Goal: Book appointment/travel/reservation

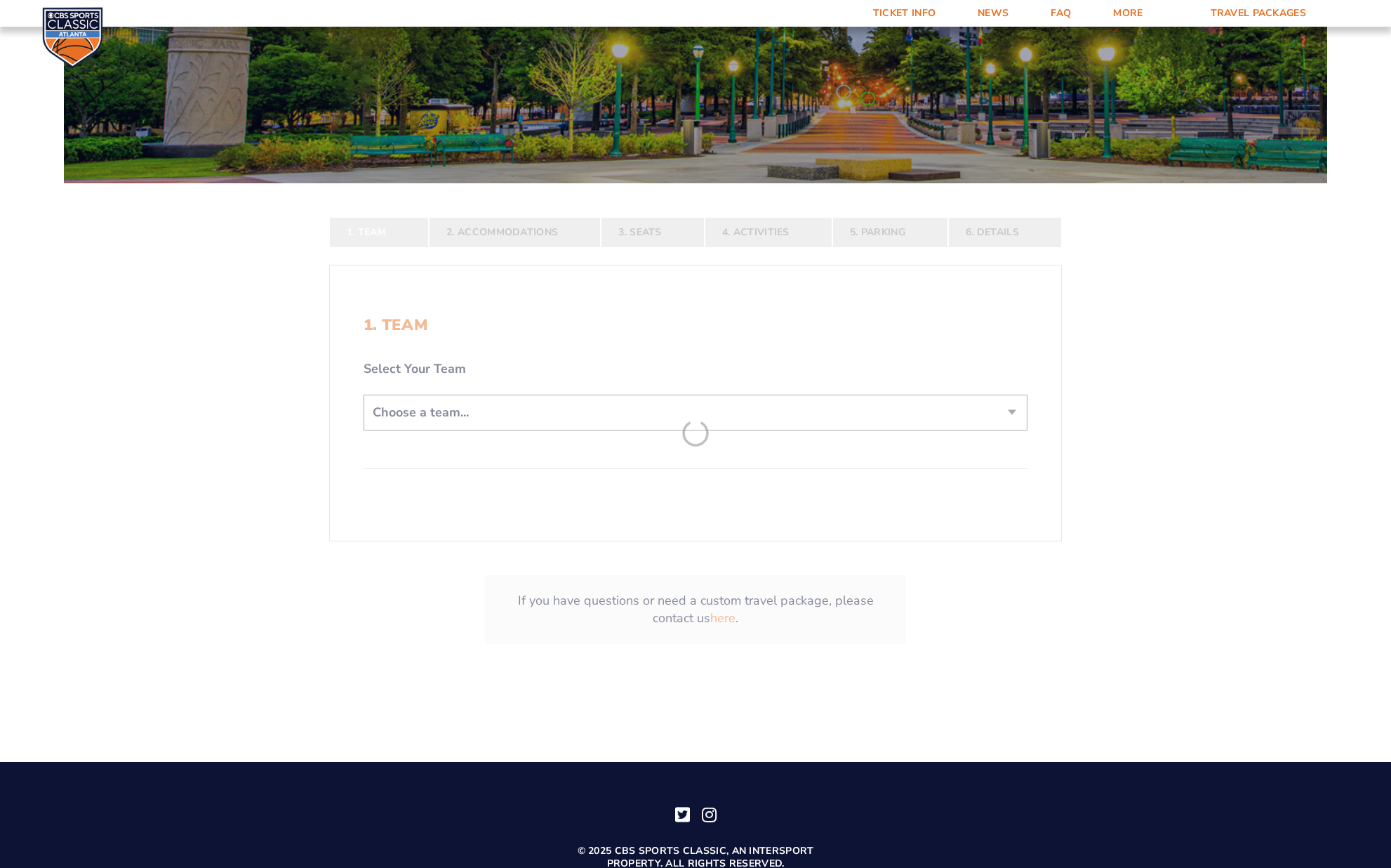
scroll to position [346, 0]
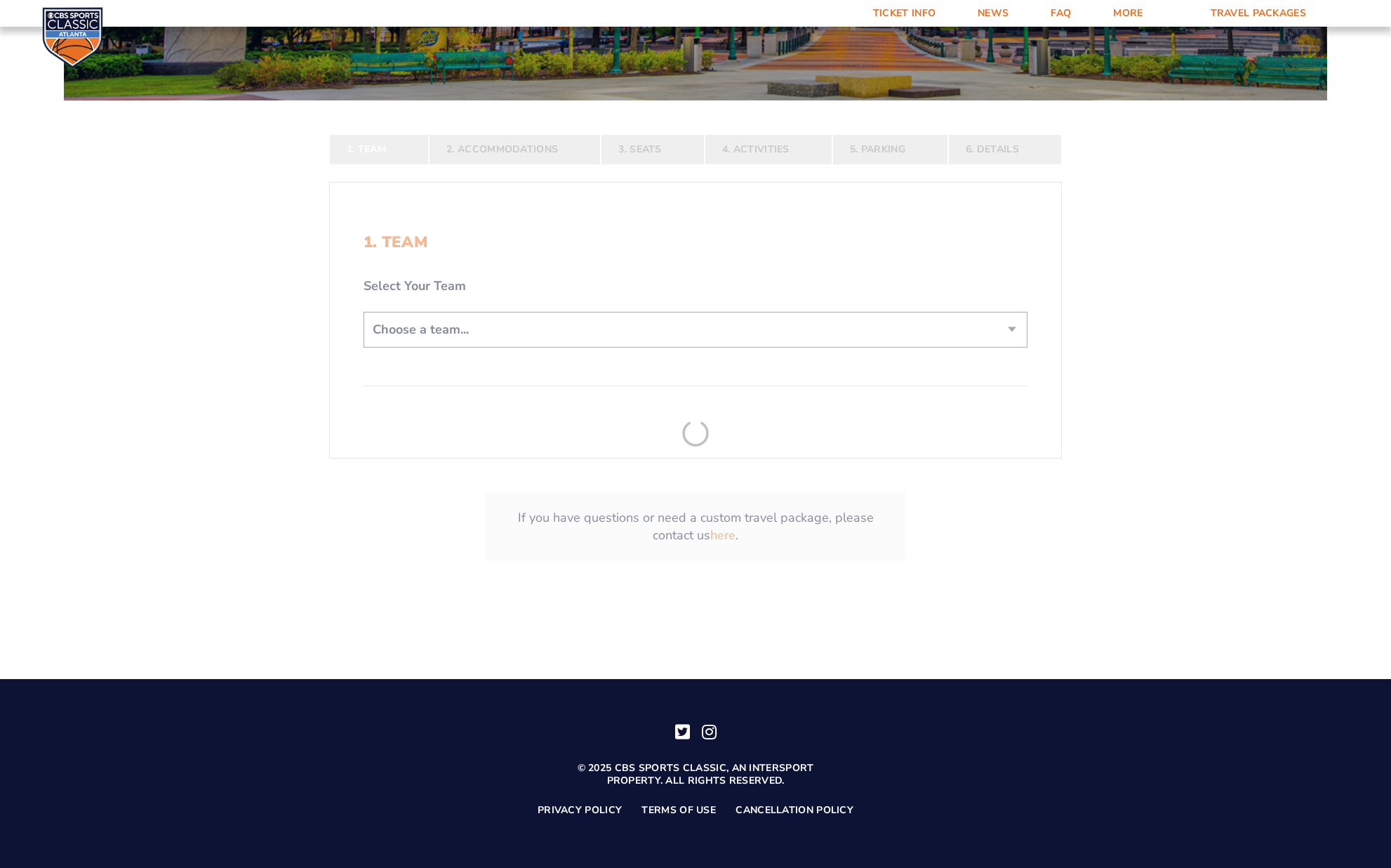
click at [525, 320] on form "[US_STATE] [US_STATE] Travel Package [US_STATE][GEOGRAPHIC_DATA] [US_STATE] Sta…" at bounding box center [696, 141] width 1391 height 974
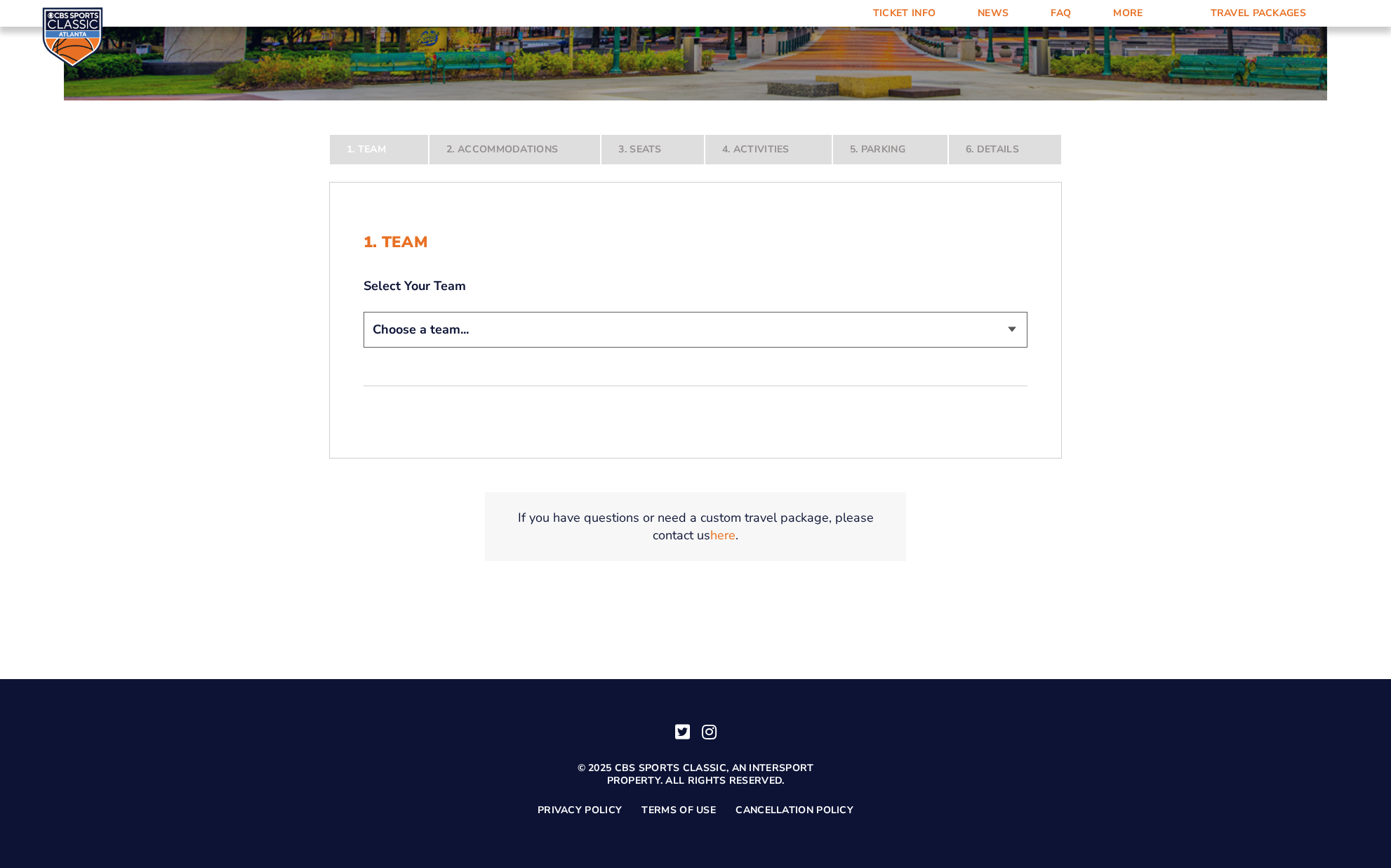
click at [673, 329] on select "Choose a team... [US_STATE] Wildcats [US_STATE] State Buckeyes [US_STATE] Tar H…" at bounding box center [696, 330] width 664 height 36
select select "12956"
click at [363, 347] on select "Choose a team... [US_STATE] Wildcats [US_STATE] State Buckeyes [US_STATE] Tar H…" at bounding box center [696, 330] width 664 height 36
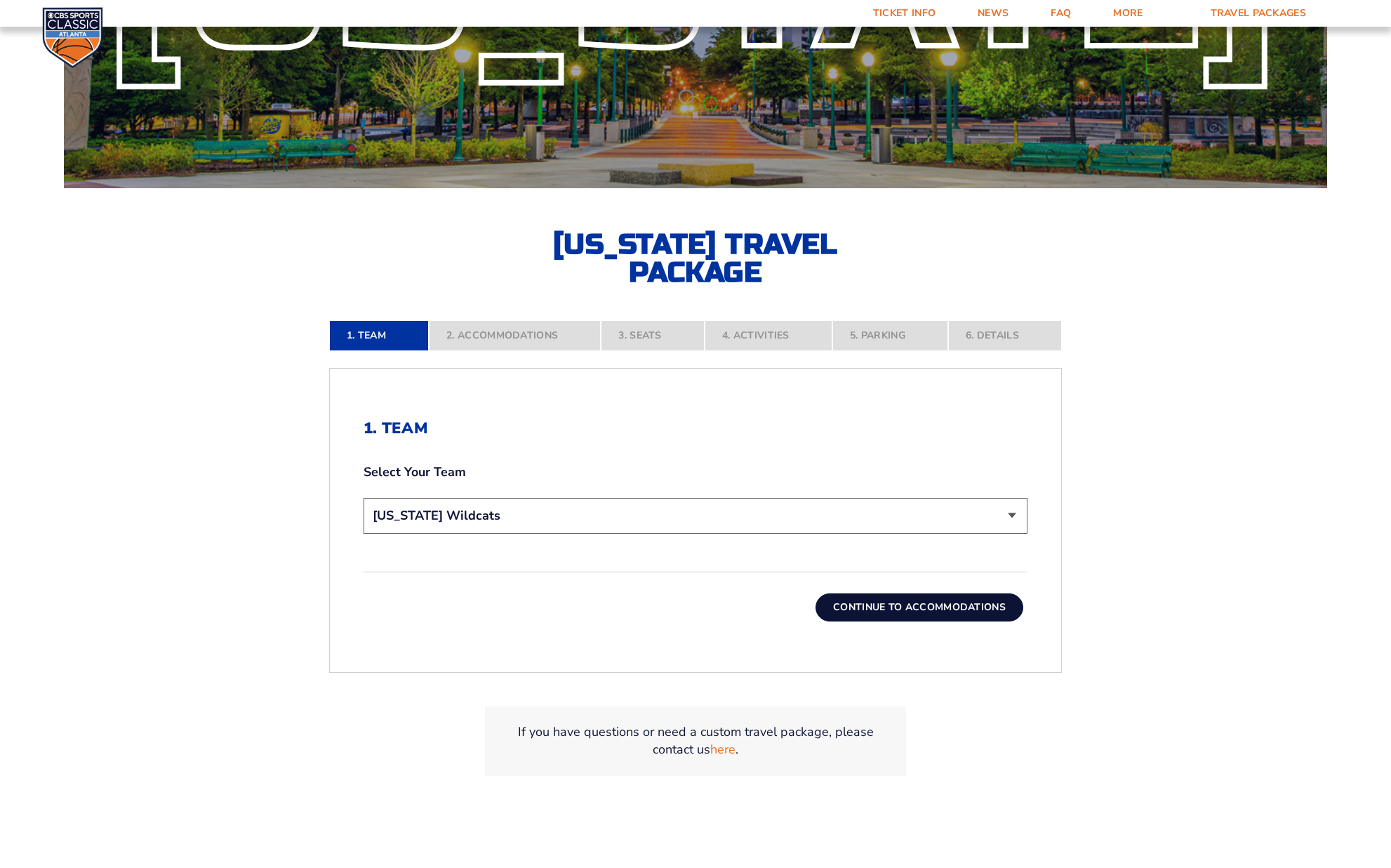
scroll to position [264, 0]
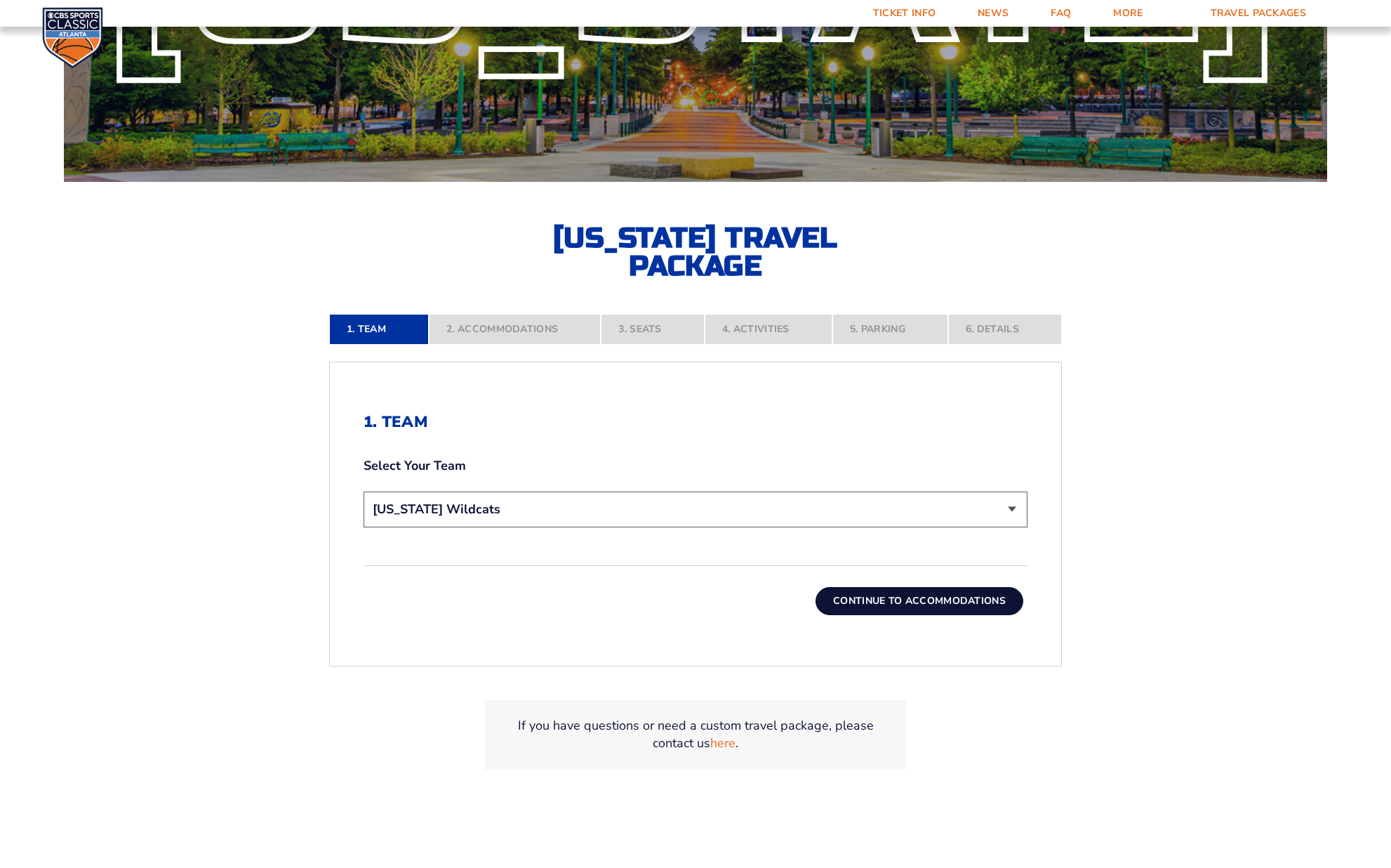
click at [920, 601] on button "Continue To Accommodations" at bounding box center [919, 601] width 208 height 28
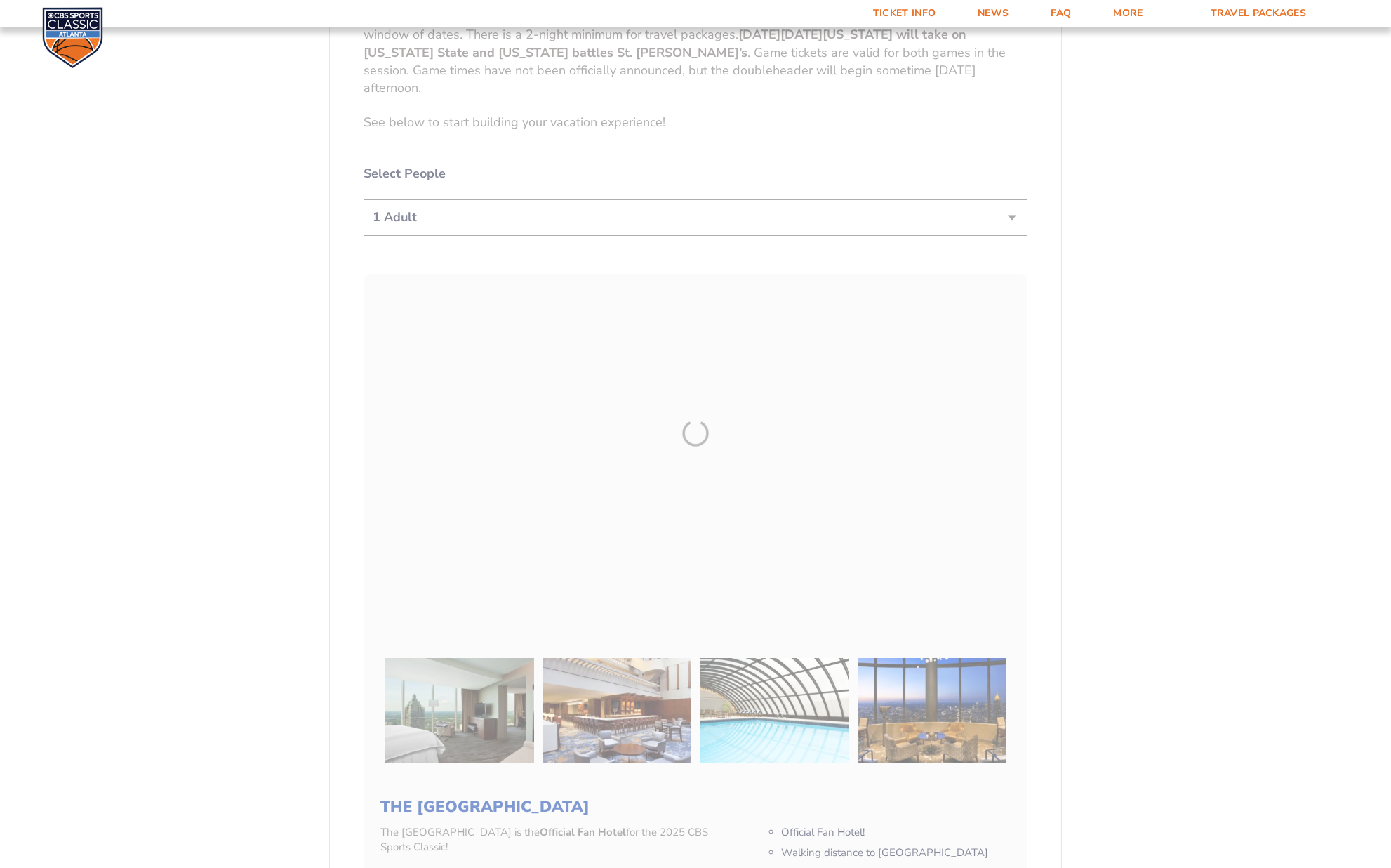
scroll to position [767, 0]
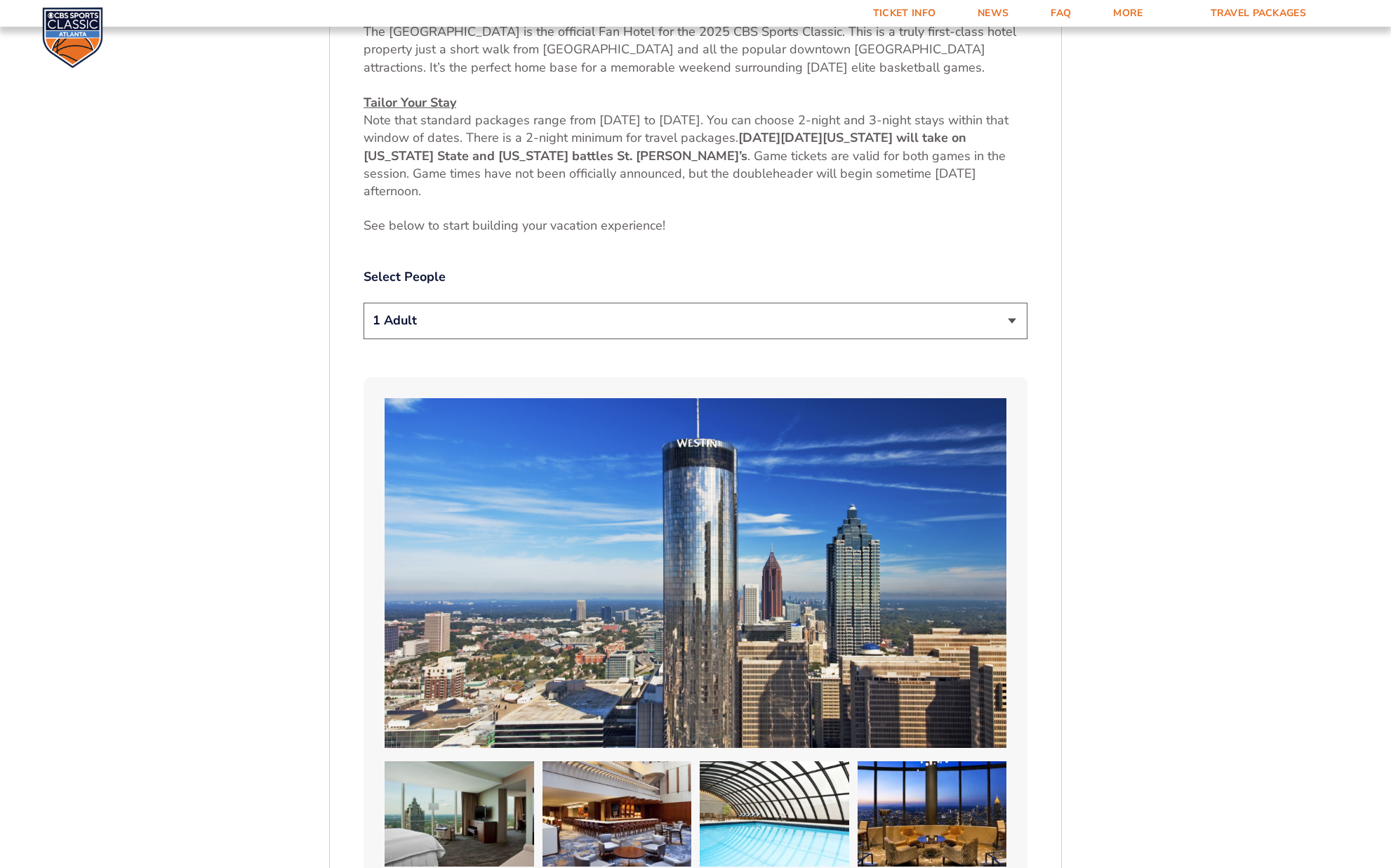
click at [691, 316] on select "1 Adult 2 Adults 3 Adults 4 Adults 2 Adults + 1 Child 2 Adults + 2 Children 2 A…" at bounding box center [696, 320] width 664 height 36
select select "2 Adults"
click at [363, 303] on select "1 Adult 2 Adults 3 Adults 4 Adults 2 Adults + 1 Child 2 Adults + 2 Children 2 A…" at bounding box center [696, 320] width 664 height 36
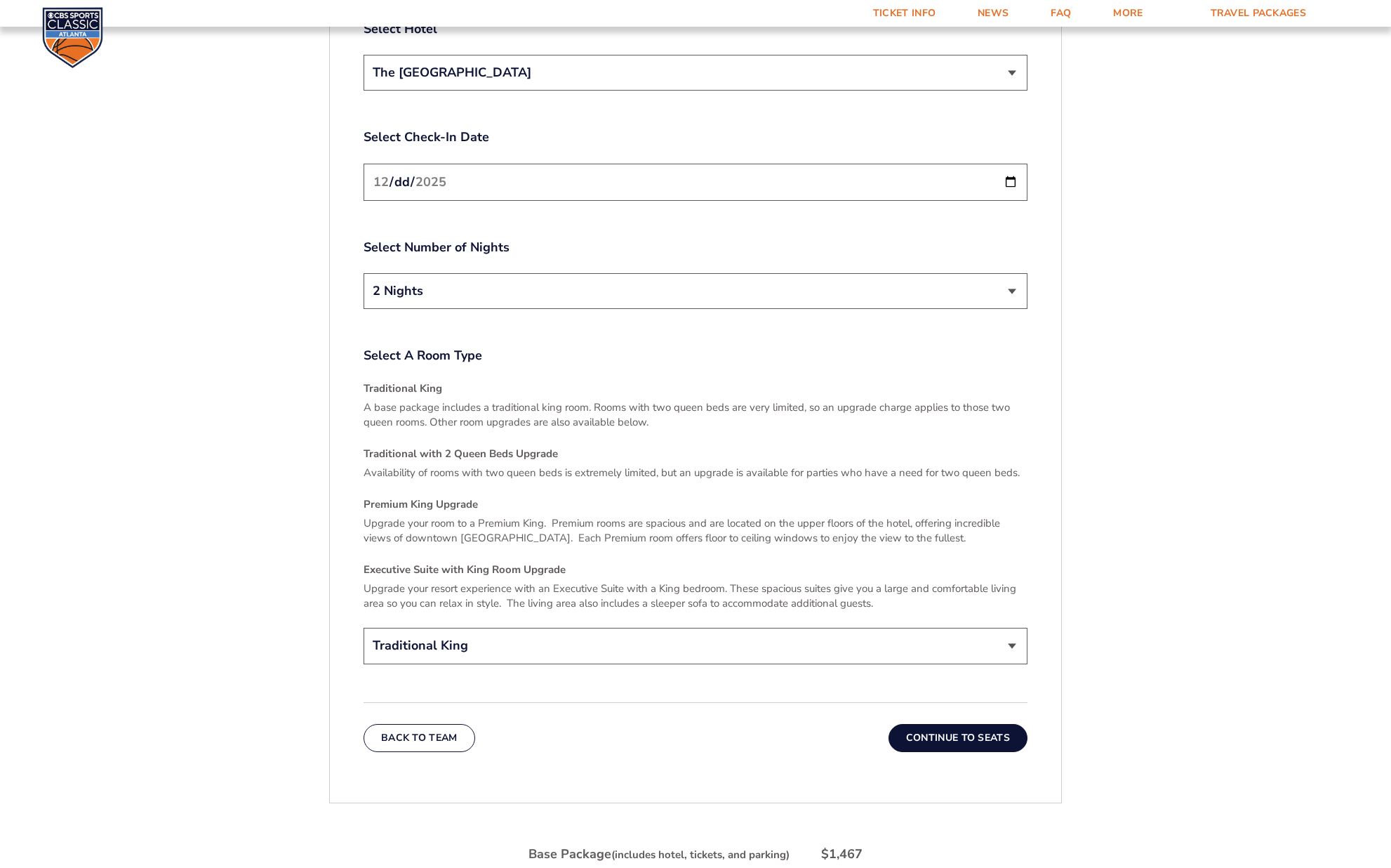
scroll to position [2031, 0]
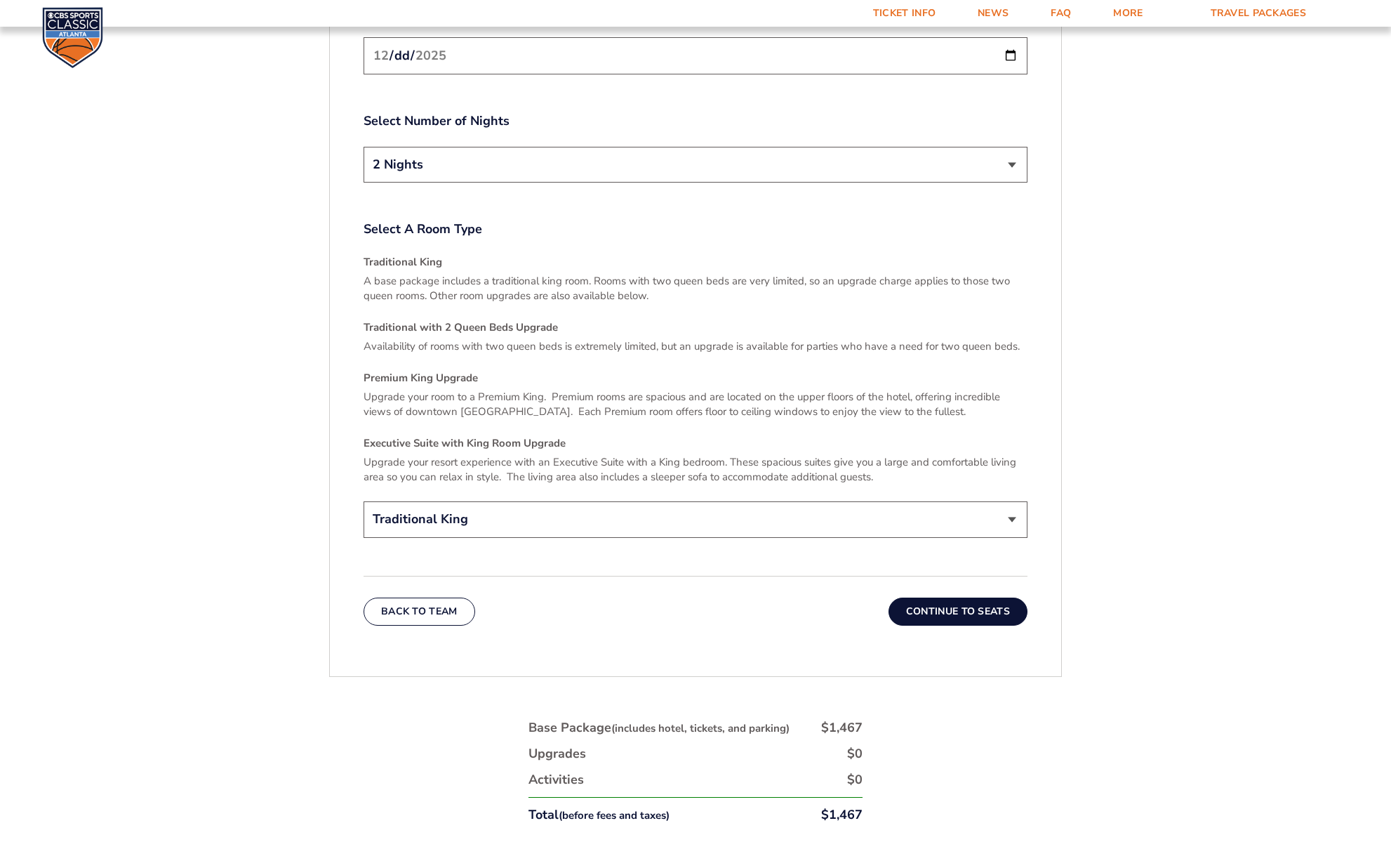
click at [572, 518] on select "Traditional King Traditional with 2 Queen Beds Upgrade (+$45 per night) Premium…" at bounding box center [696, 519] width 664 height 36
select select "Traditional with 2 Queen Beds Upgrade"
click at [363, 501] on select "Traditional King Traditional with 2 Queen Beds Upgrade (+$45 per night) Premium…" at bounding box center [696, 519] width 664 height 36
click at [961, 597] on button "Continue To Seats" at bounding box center [958, 611] width 139 height 28
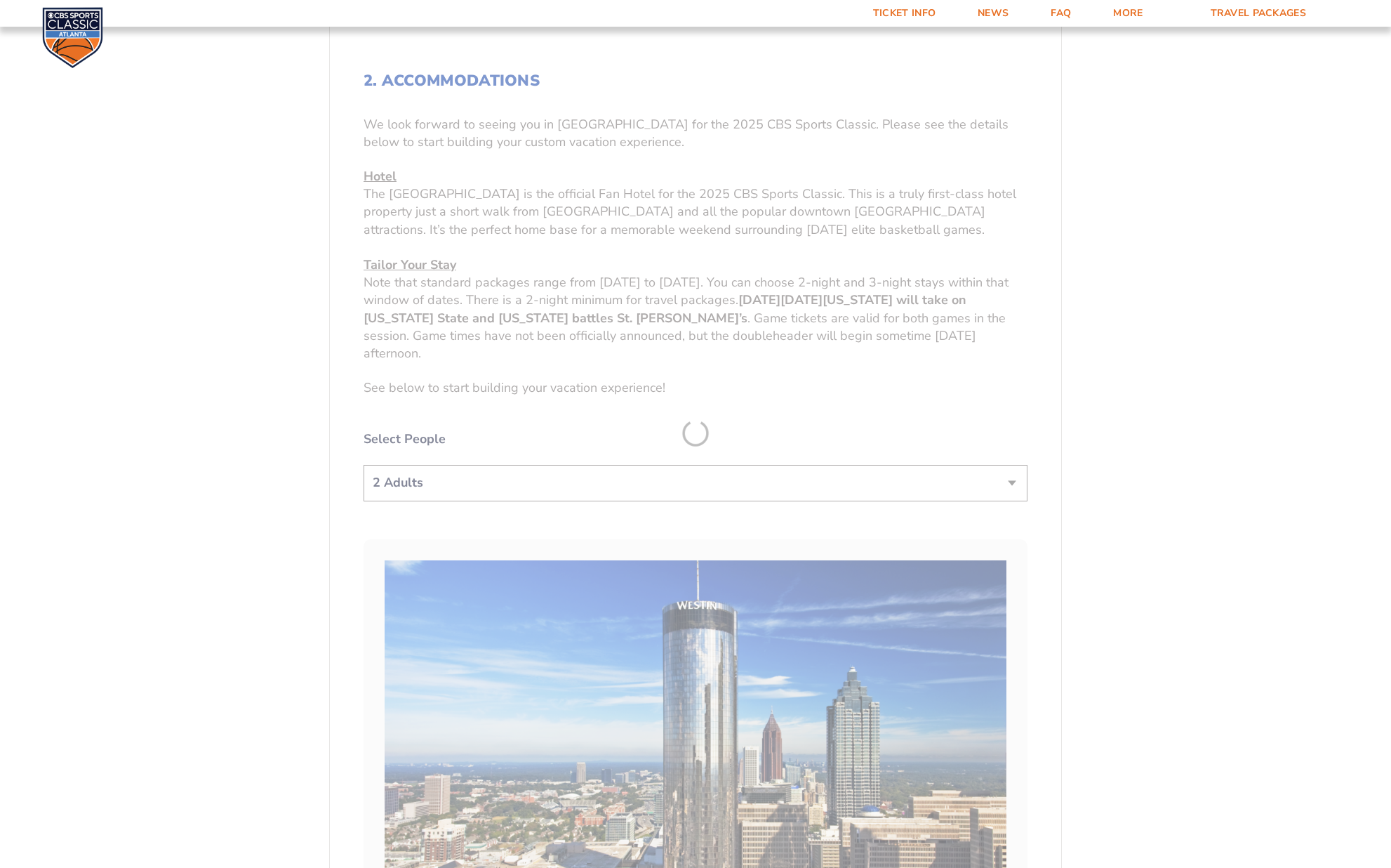
scroll to position [410, 0]
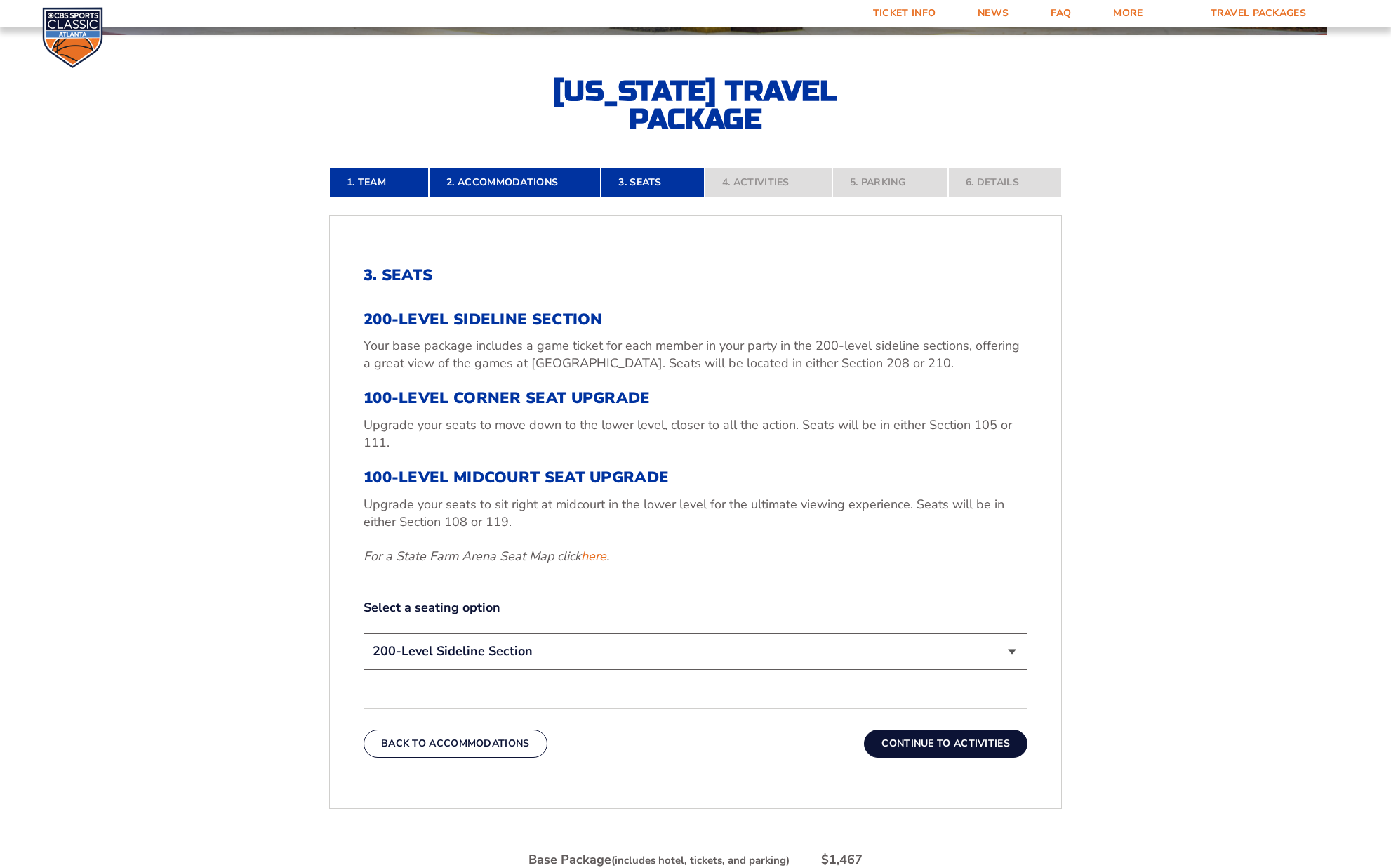
click at [600, 643] on select "200-Level Sideline Section 100-Level Corner Seat Upgrade (+$120 per person) 100…" at bounding box center [696, 651] width 664 height 36
select select "100-Level Midcourt Seat Upgrade"
click at [363, 633] on select "200-Level Sideline Section 100-Level Corner Seat Upgrade (+$120 per person) 100…" at bounding box center [696, 651] width 664 height 36
click at [932, 740] on button "Continue To Activities" at bounding box center [945, 743] width 163 height 28
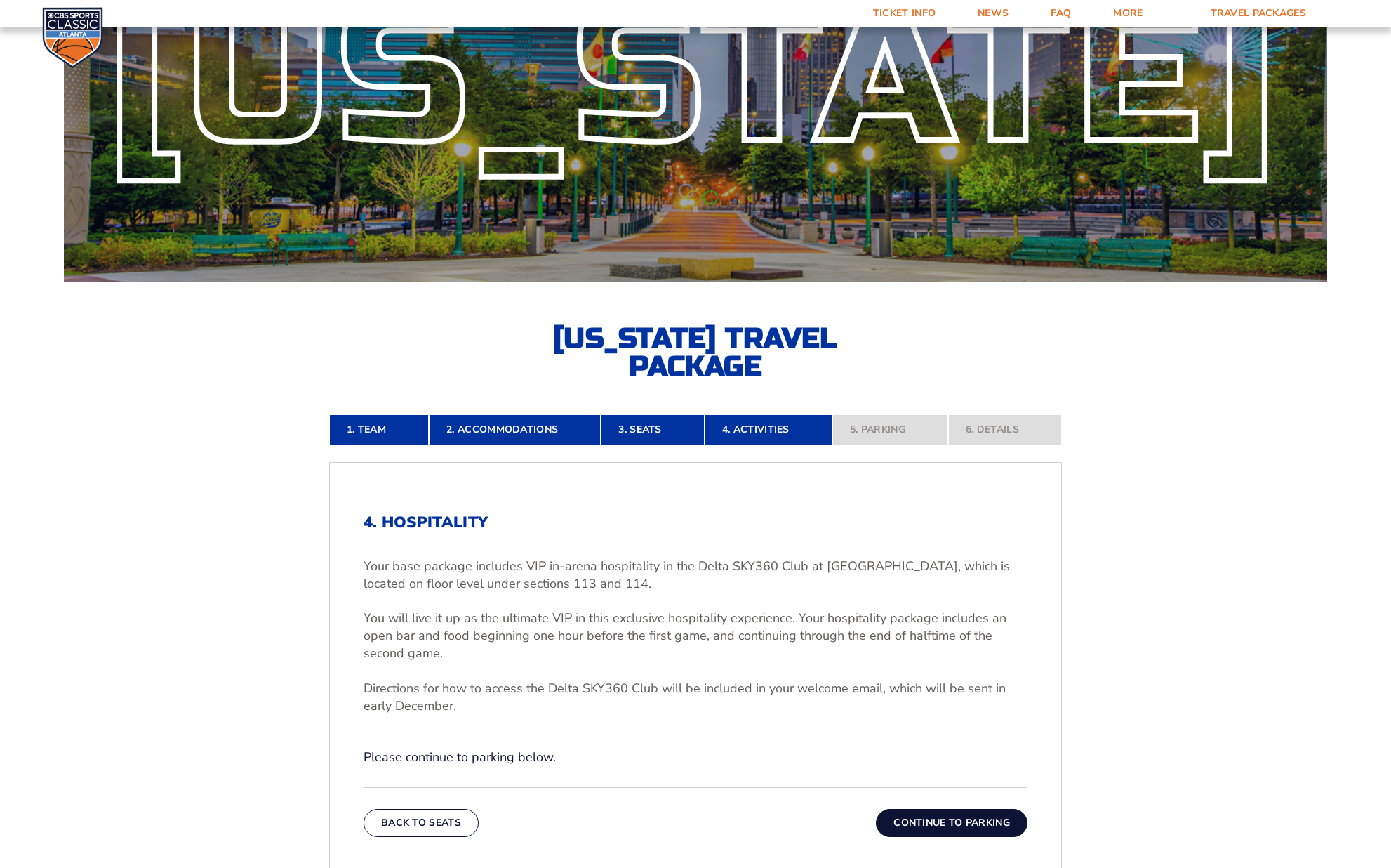
scroll to position [0, 0]
